Goal: Check status

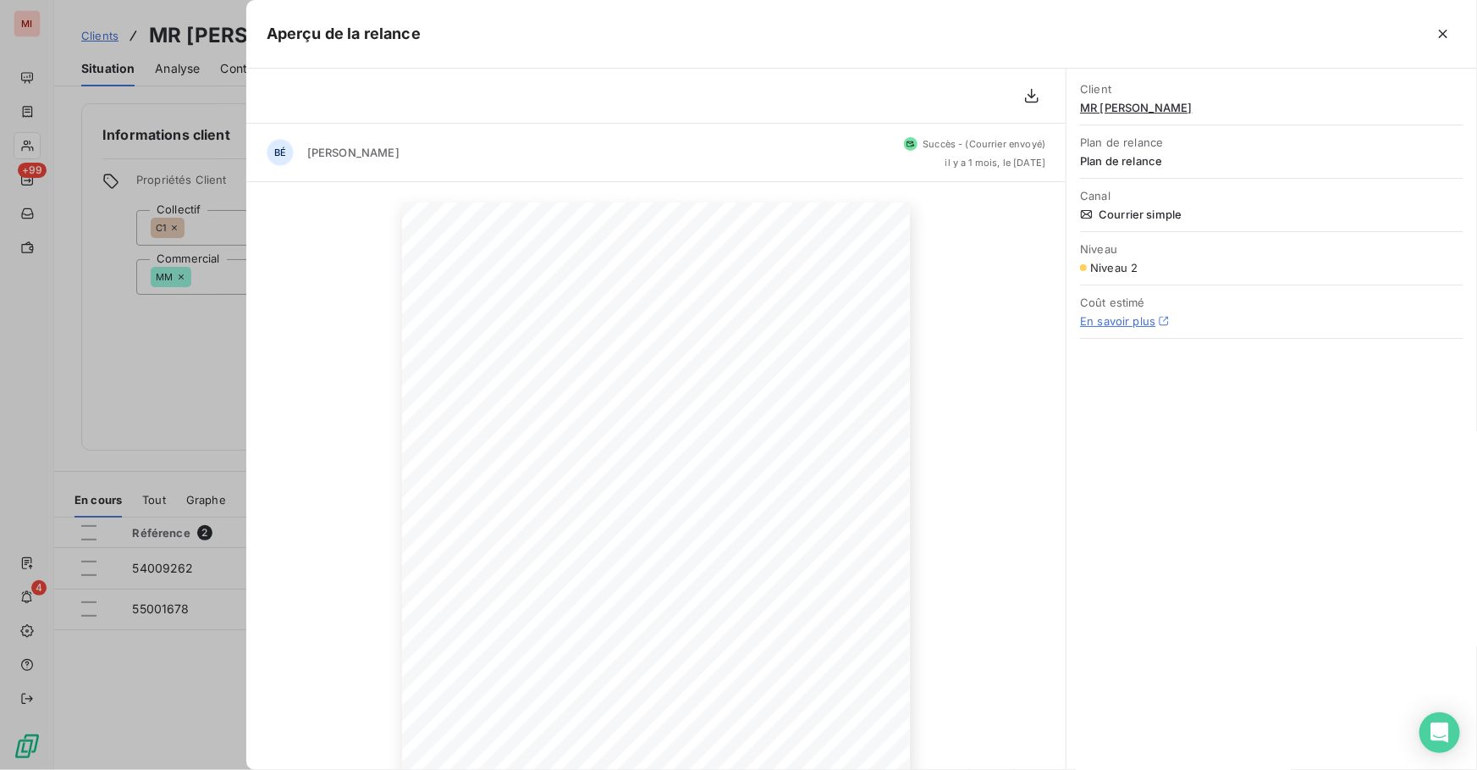
click at [394, 528] on div "29 août 2025 Objet : [Minjard] Relance 2 MIGFRE - MR [PERSON_NAME] Madame, Mons…" at bounding box center [656, 561] width 820 height 759
click at [1439, 40] on icon "button" at bounding box center [1443, 33] width 17 height 17
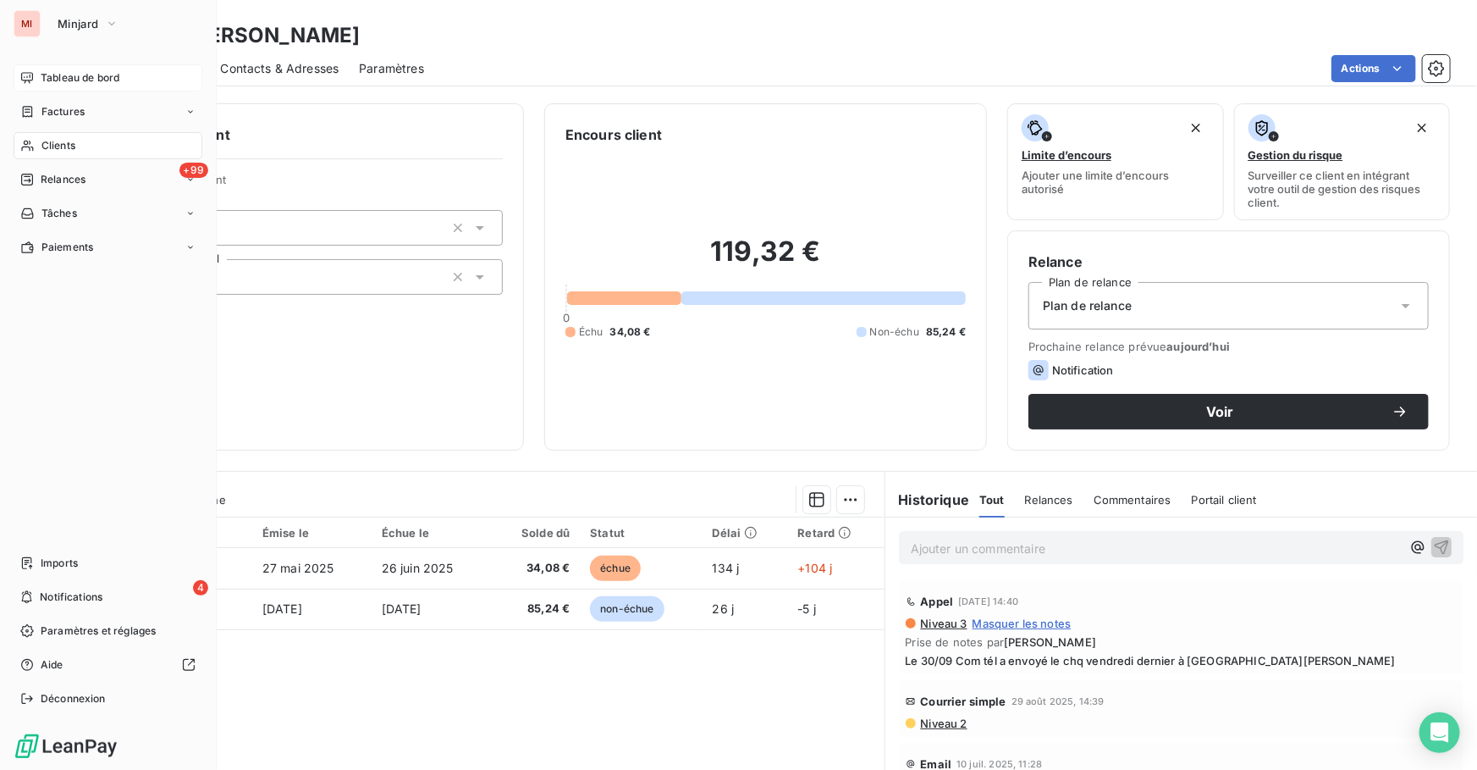
click at [75, 79] on span "Tableau de bord" at bounding box center [80, 77] width 79 height 15
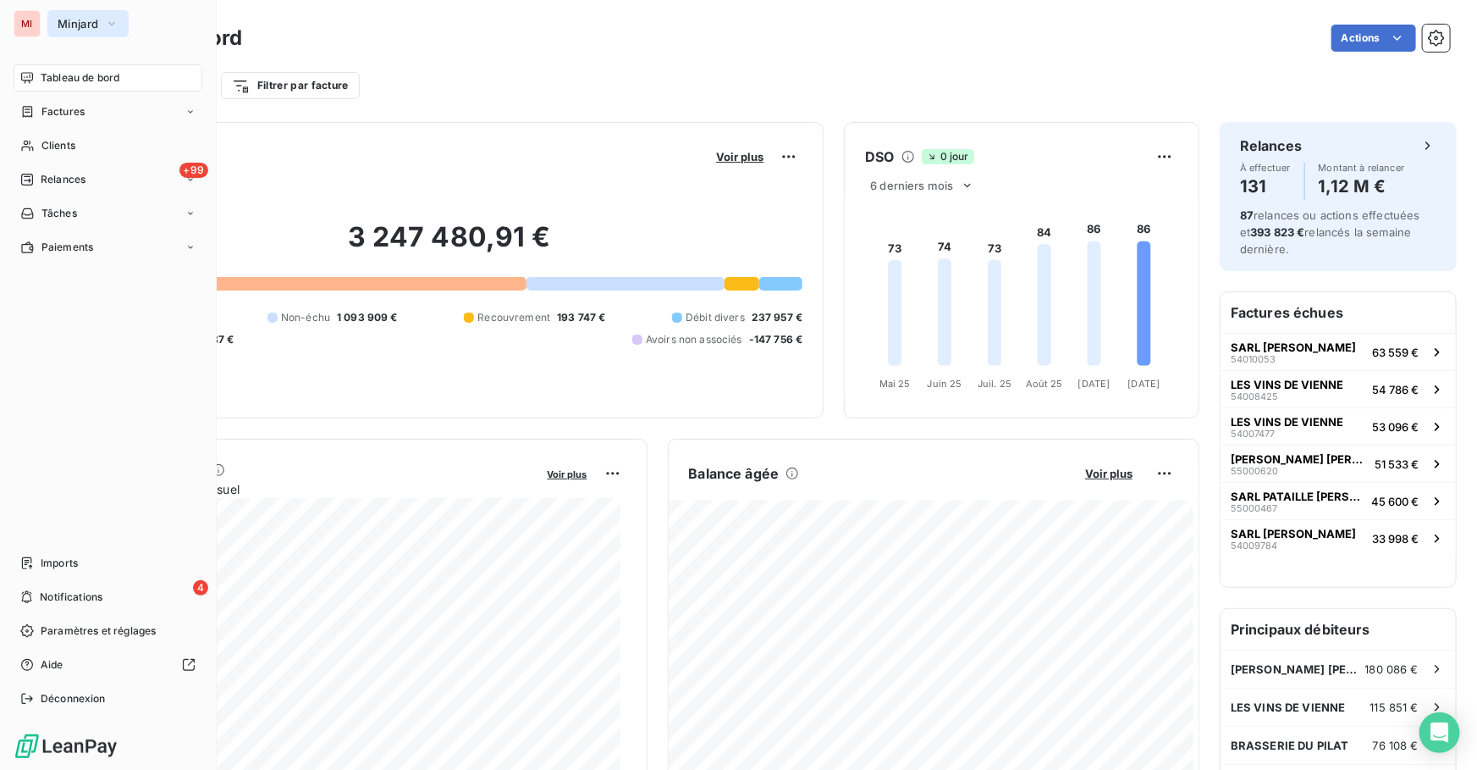
click at [59, 19] on span "Minjard" at bounding box center [78, 24] width 41 height 14
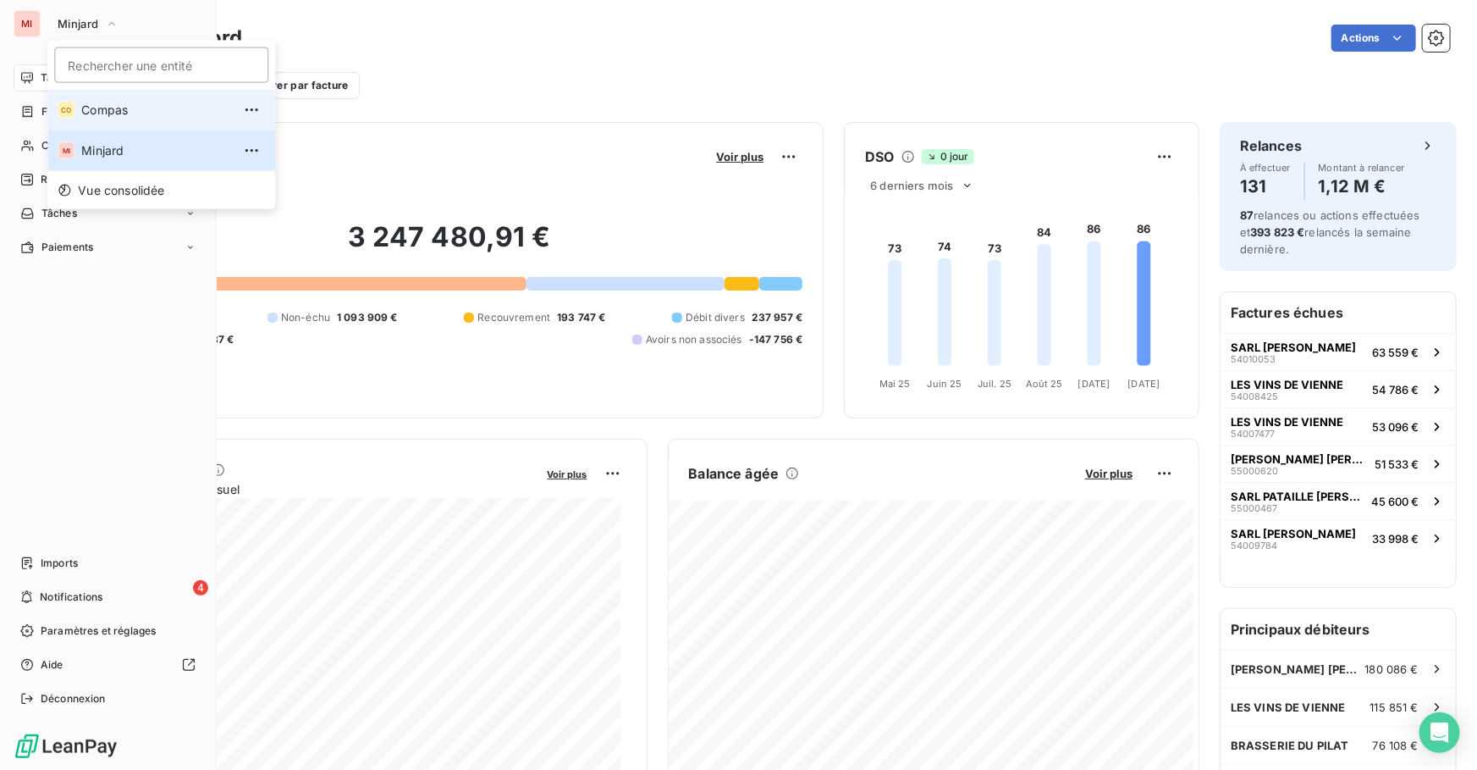
click at [60, 108] on div "CO" at bounding box center [66, 110] width 17 height 17
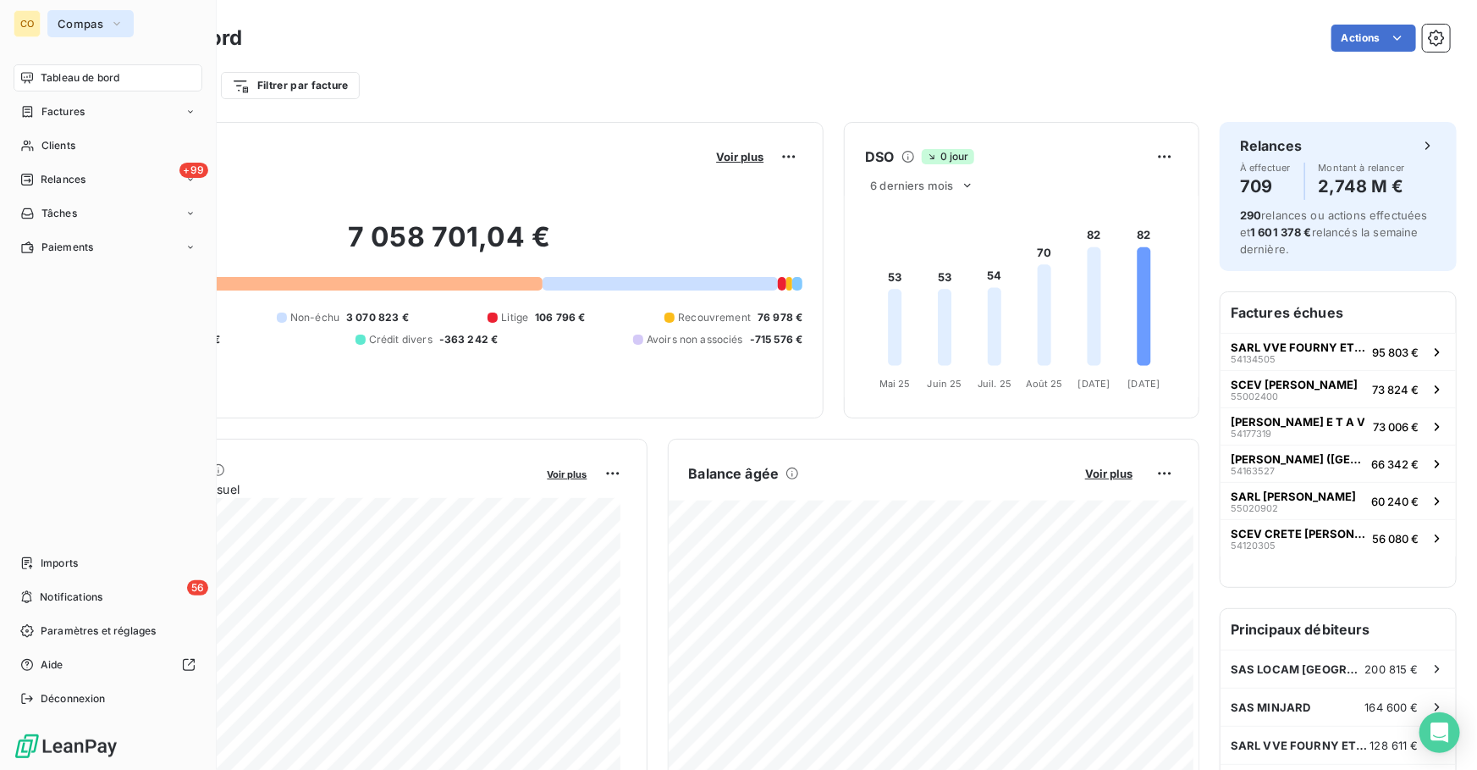
click at [56, 25] on button "Compas" at bounding box center [90, 23] width 86 height 27
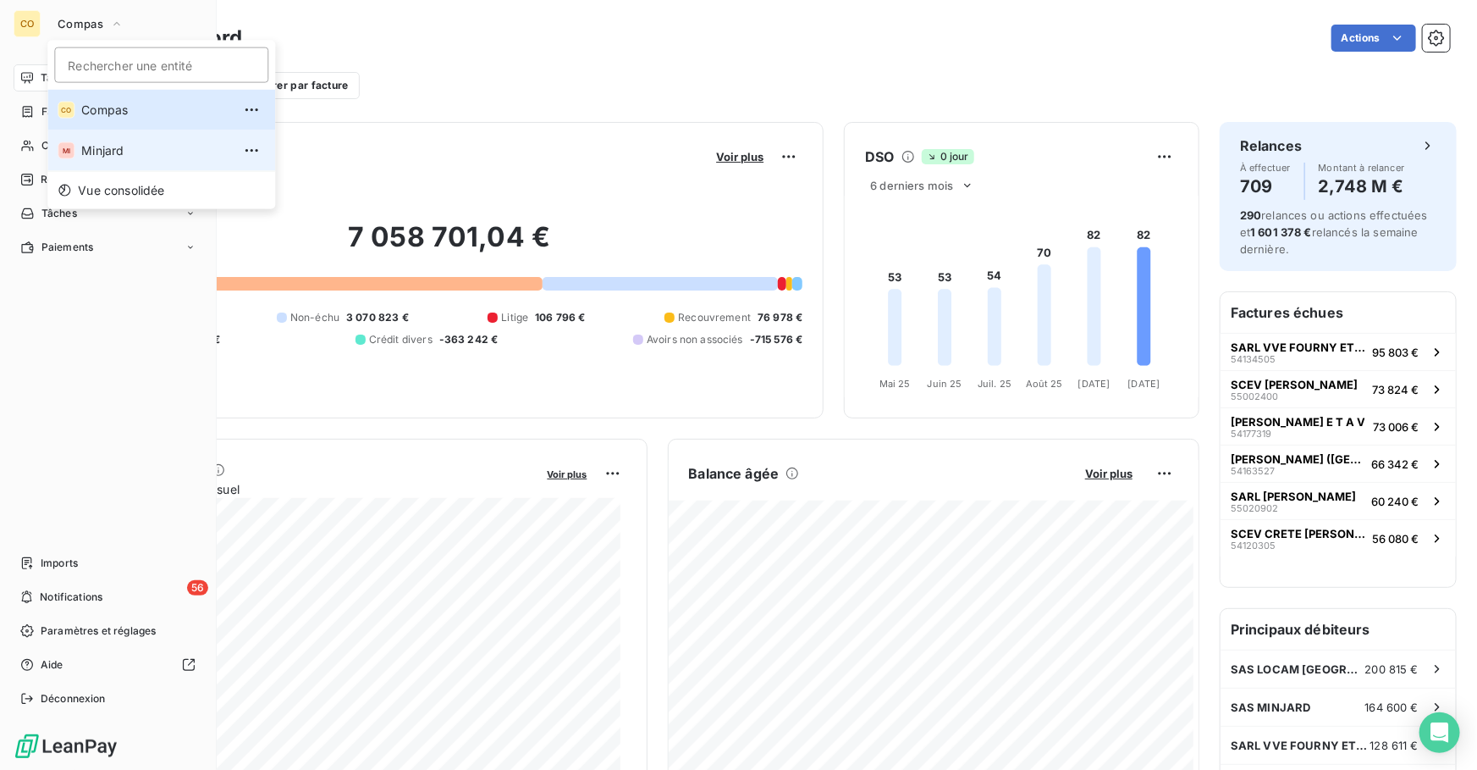
click at [86, 144] on span "Minjard" at bounding box center [156, 150] width 150 height 17
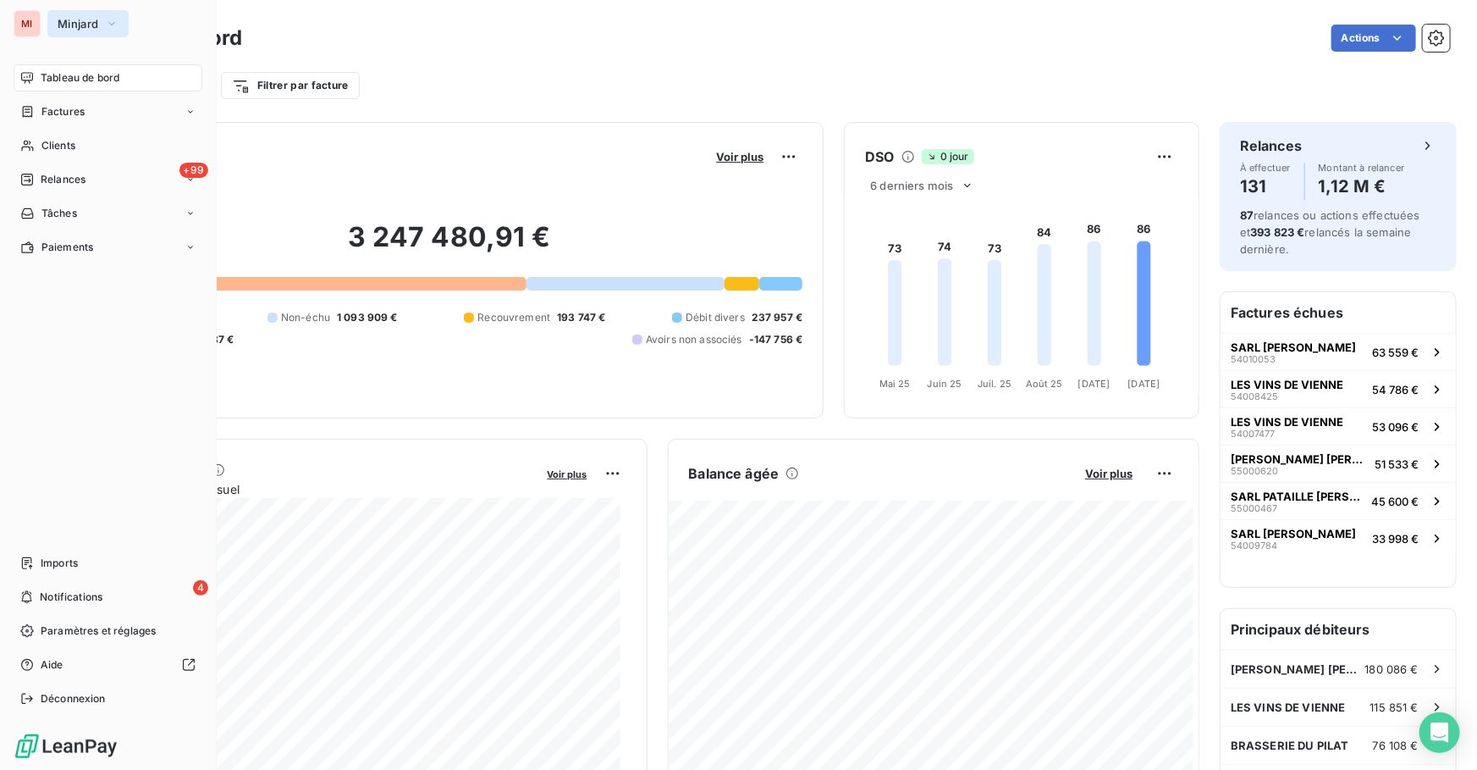
click at [105, 30] on icon "button" at bounding box center [112, 23] width 14 height 17
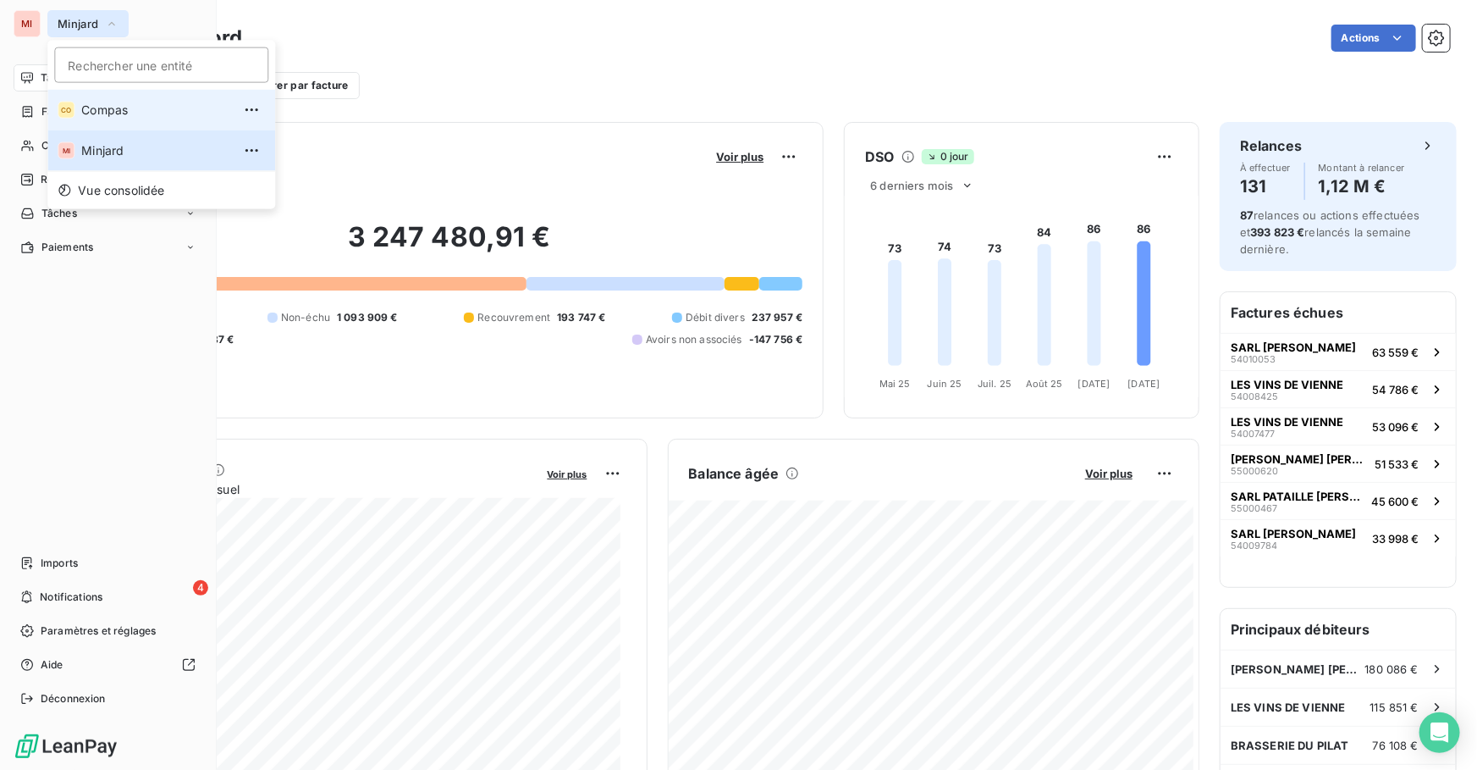
click at [95, 108] on span "Compas" at bounding box center [156, 110] width 150 height 17
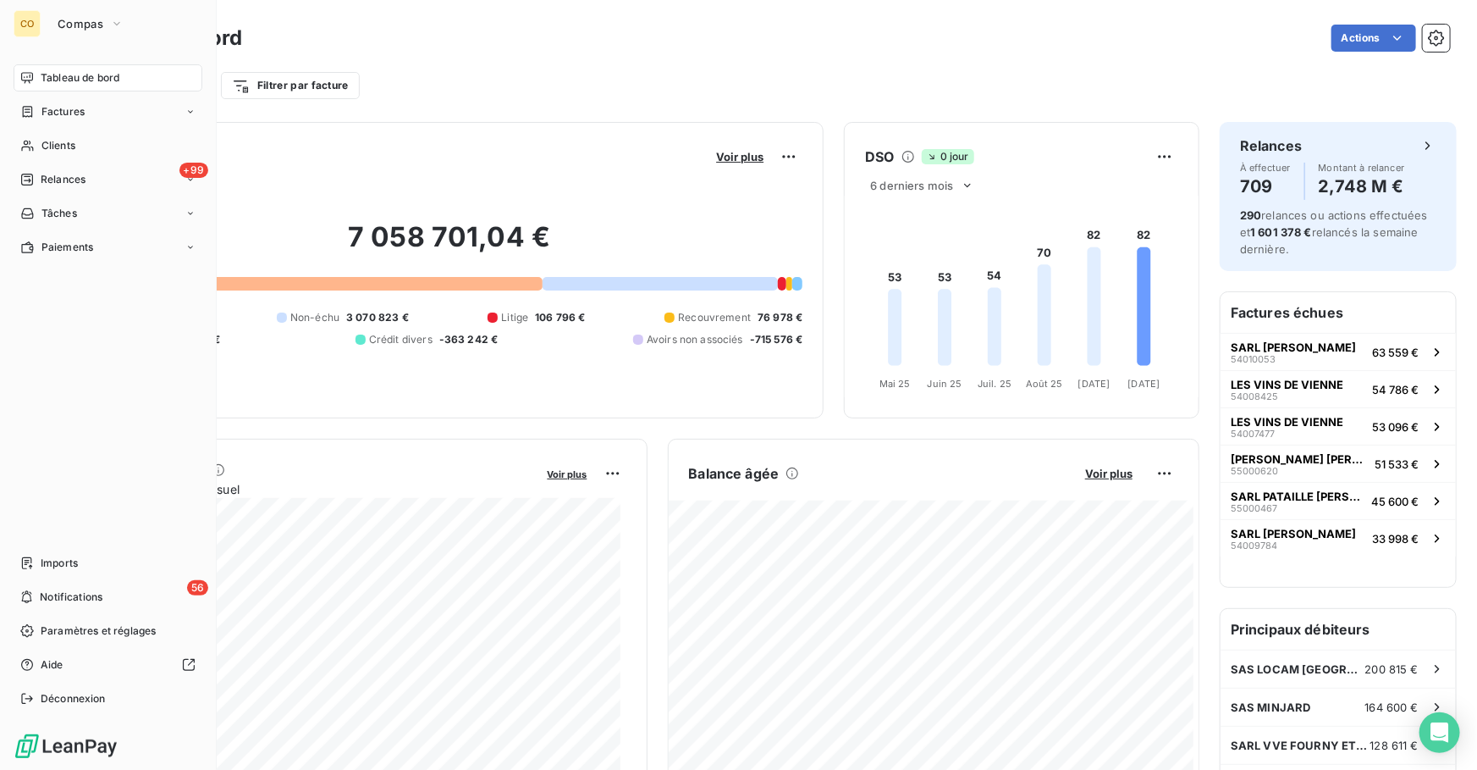
click at [618, 380] on div "7 058 701,04 € 0 Échu 4 743 751 € Non-échu 3 070 823 € Litige 106 796 € Recouvr…" at bounding box center [449, 283] width 707 height 227
click at [480, 47] on div "Actions" at bounding box center [856, 38] width 1188 height 27
